Goal: Information Seeking & Learning: Learn about a topic

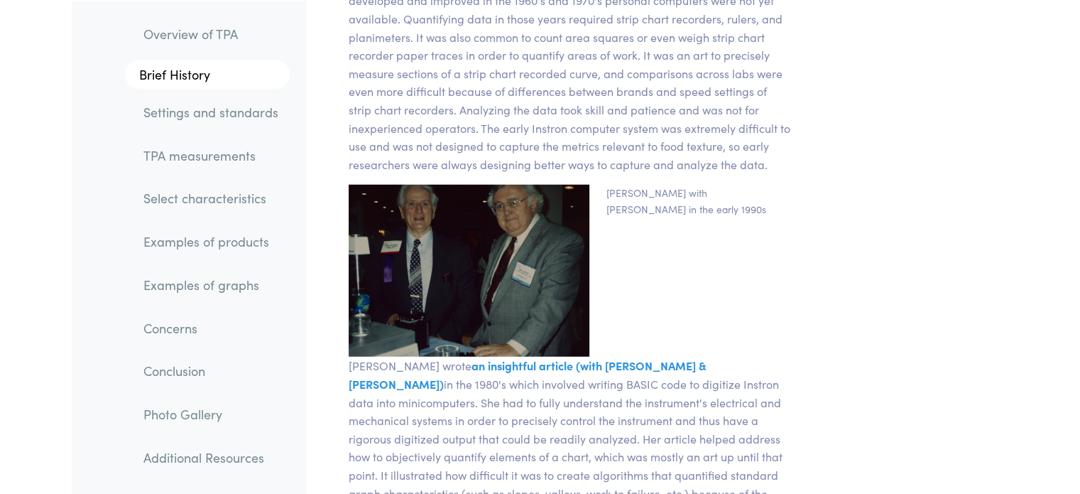
scroll to position [3757, 0]
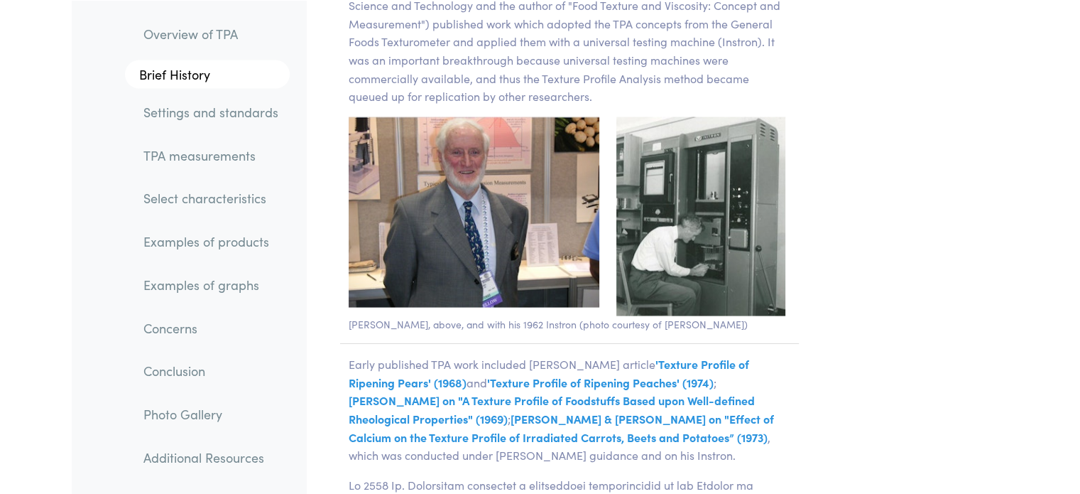
scroll to position [2922, 0]
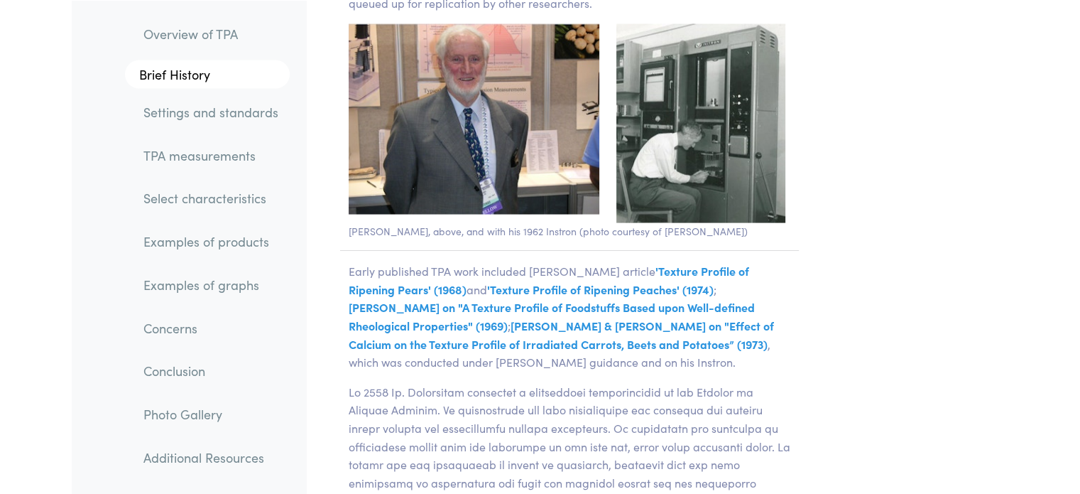
click at [253, 249] on link "Examples of products" at bounding box center [211, 241] width 158 height 33
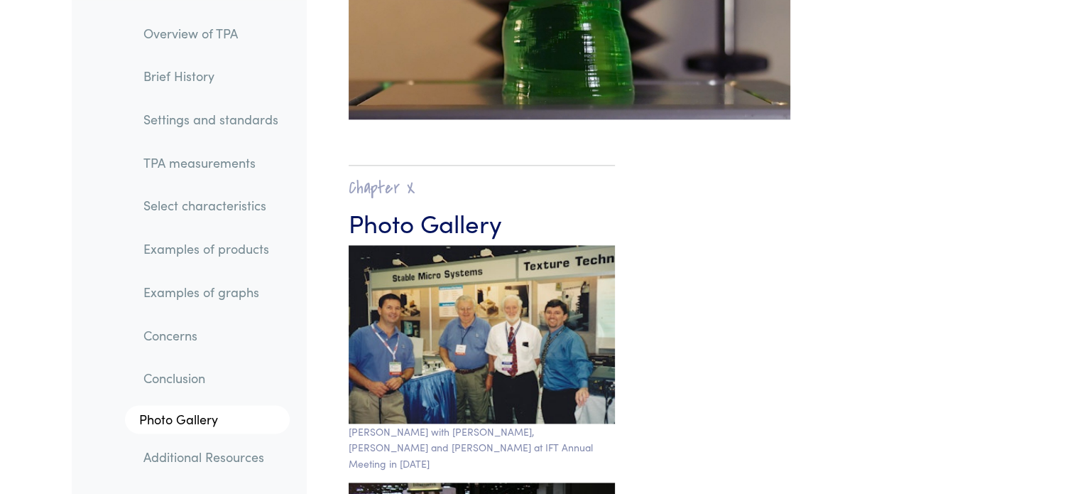
scroll to position [23268, 0]
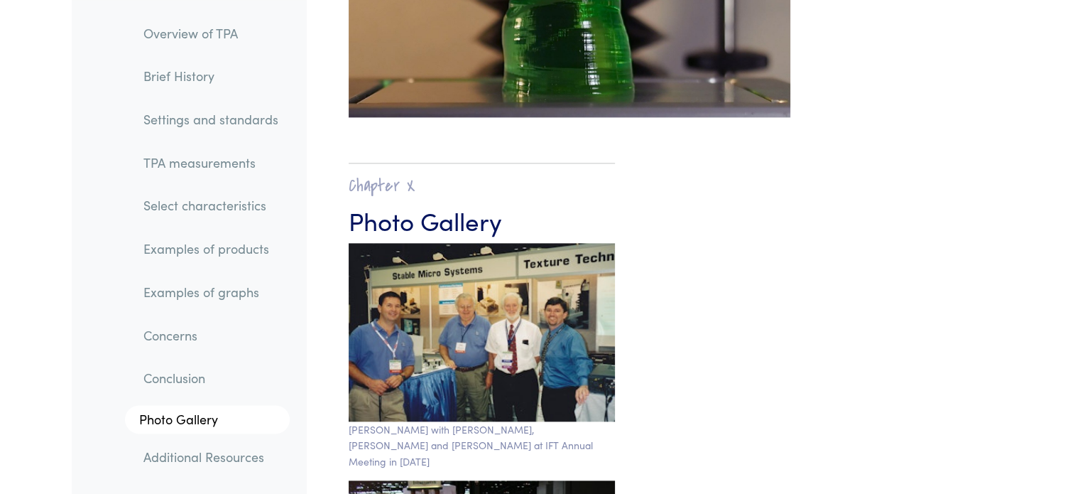
click at [232, 163] on link "TPA measurements" at bounding box center [211, 162] width 158 height 33
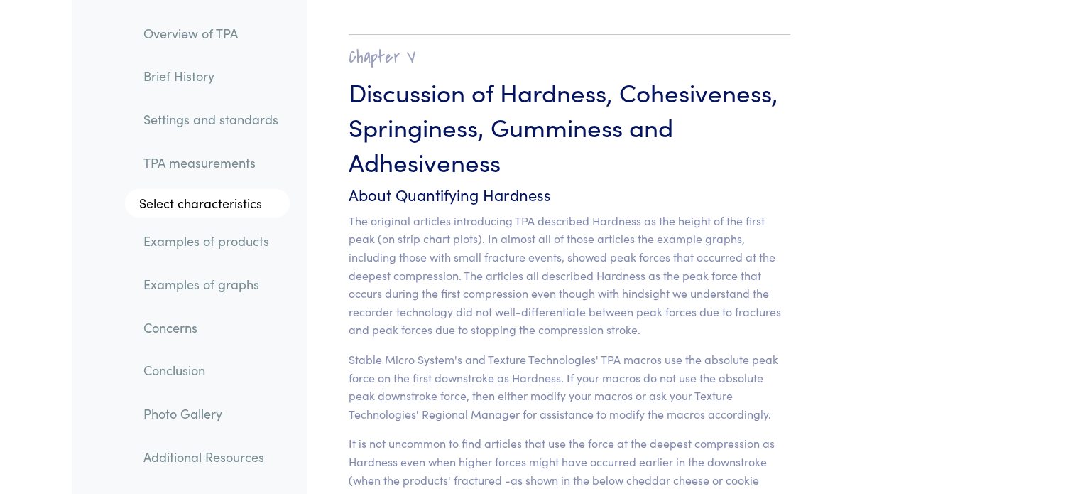
scroll to position [11089, 0]
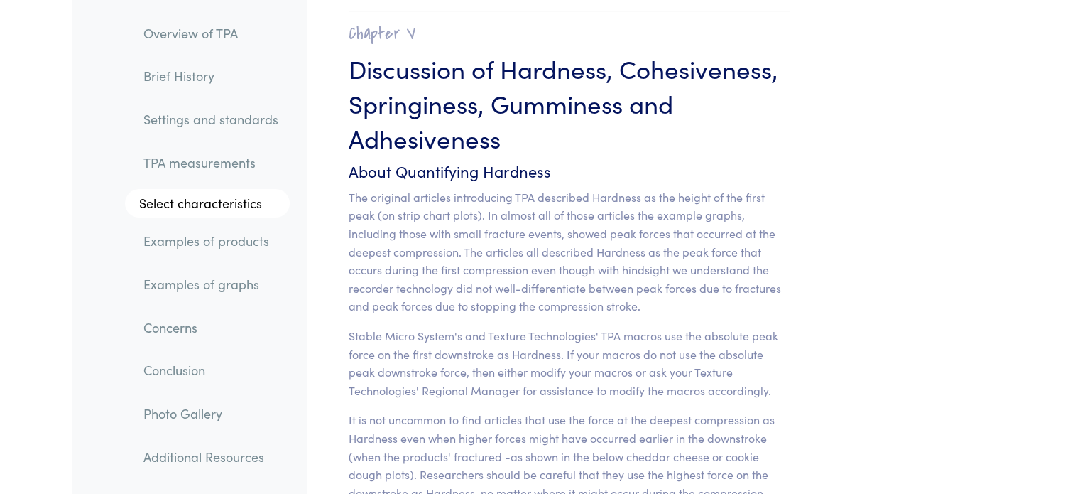
click at [216, 116] on link "Settings and standards" at bounding box center [211, 119] width 158 height 33
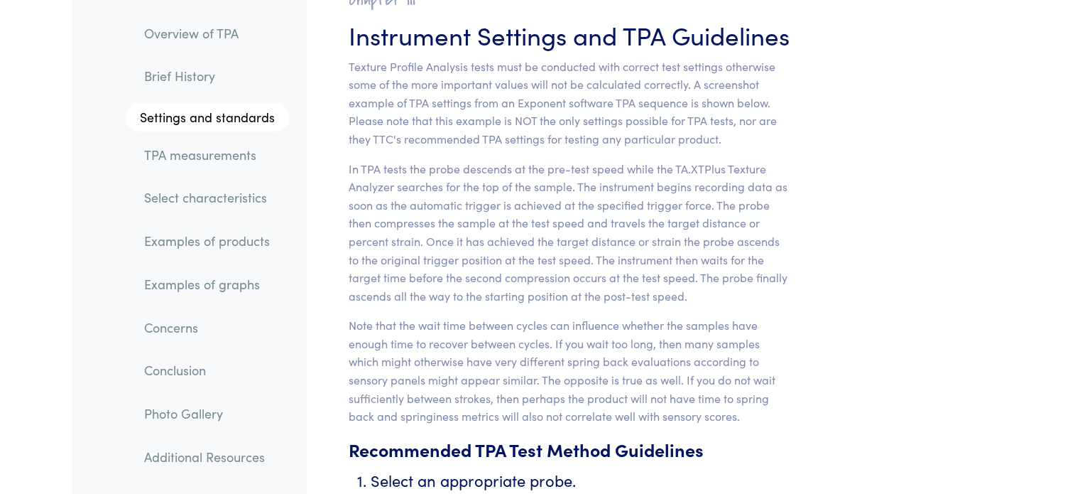
scroll to position [5429, 0]
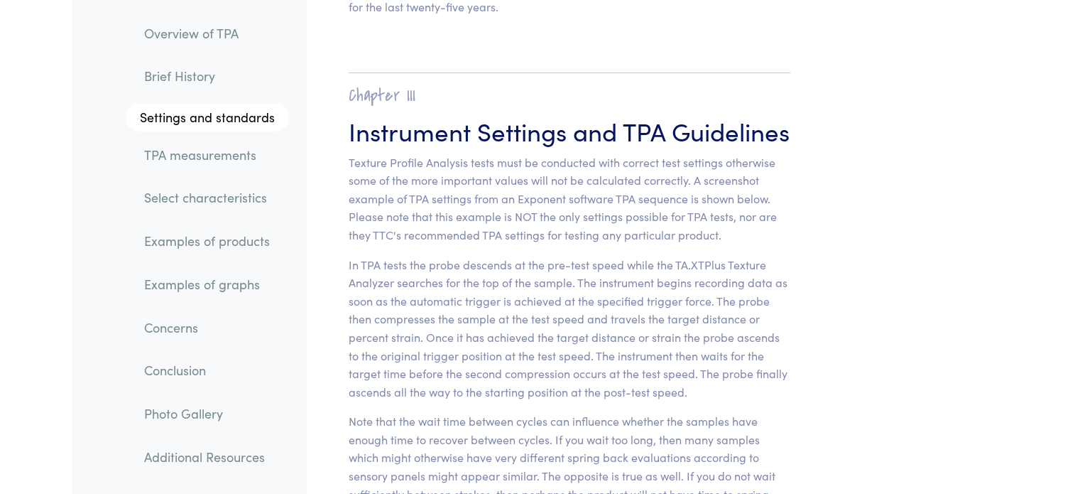
click at [229, 25] on link "Overview of TPA" at bounding box center [211, 33] width 156 height 33
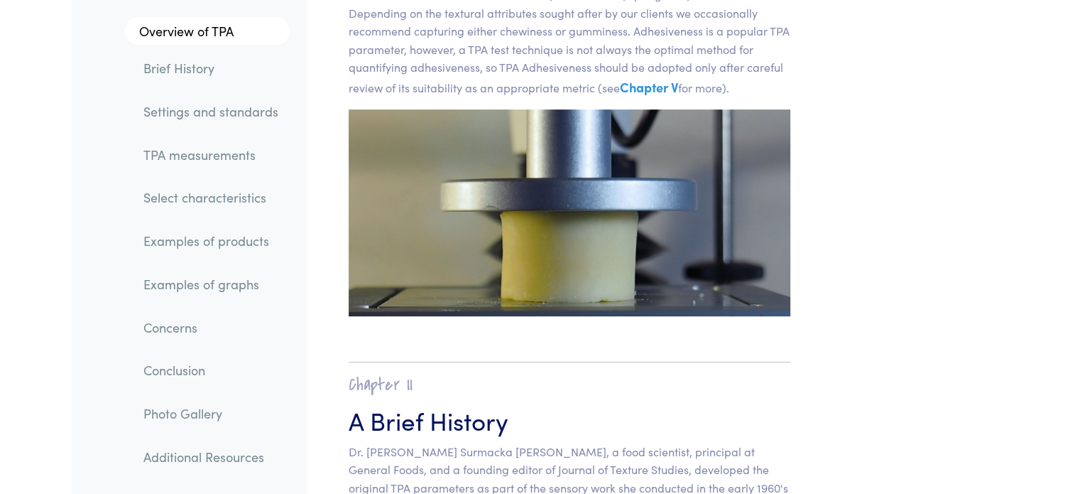
scroll to position [553, 0]
